Goal: Use online tool/utility: Utilize a website feature to perform a specific function

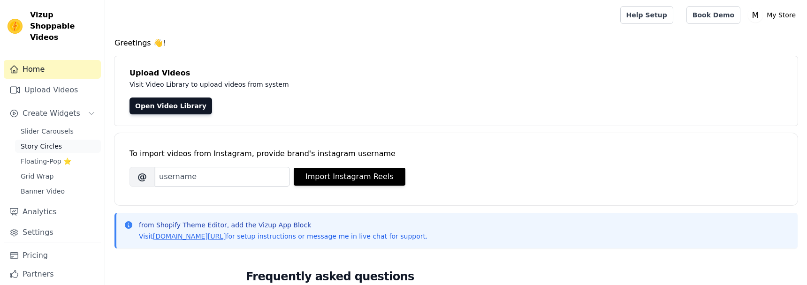
scroll to position [12, 0]
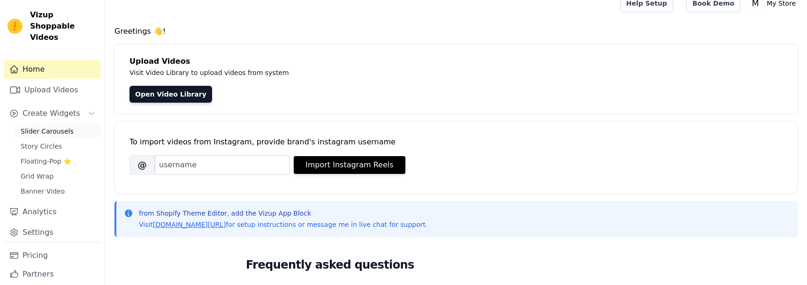
click at [57, 127] on span "Slider Carousels" at bounding box center [47, 131] width 53 height 9
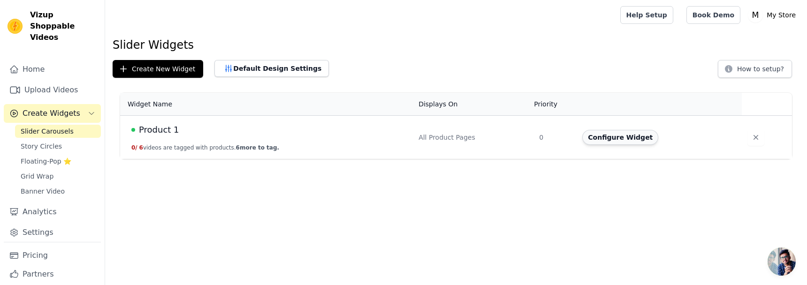
click at [622, 134] on button "Configure Widget" at bounding box center [620, 137] width 76 height 15
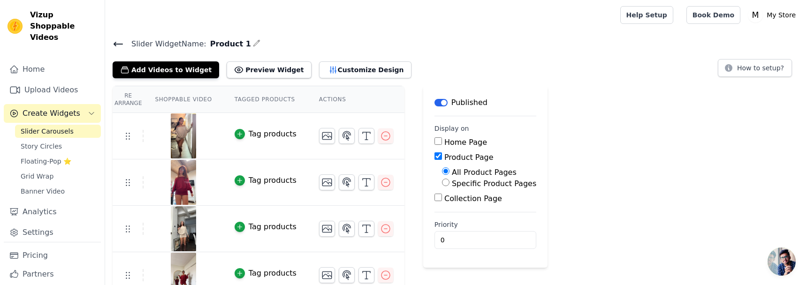
click at [473, 144] on label "Home Page" at bounding box center [465, 142] width 43 height 9
click at [442, 144] on input "Home Page" at bounding box center [438, 141] width 8 height 8
checkbox input "true"
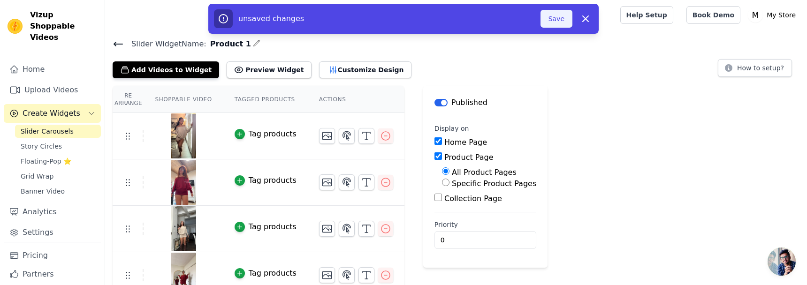
click at [552, 22] on button "Save" at bounding box center [556, 19] width 32 height 18
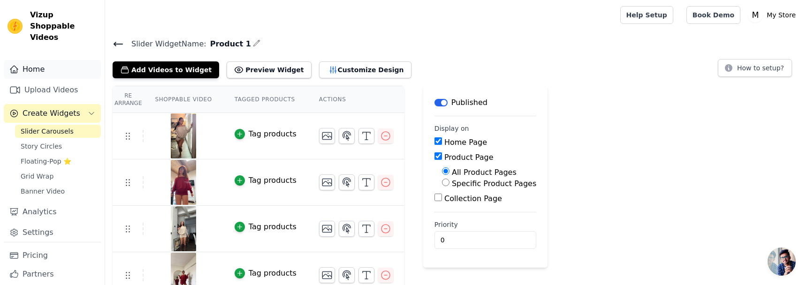
click at [44, 60] on link "Home" at bounding box center [52, 69] width 97 height 19
